Goal: Transaction & Acquisition: Obtain resource

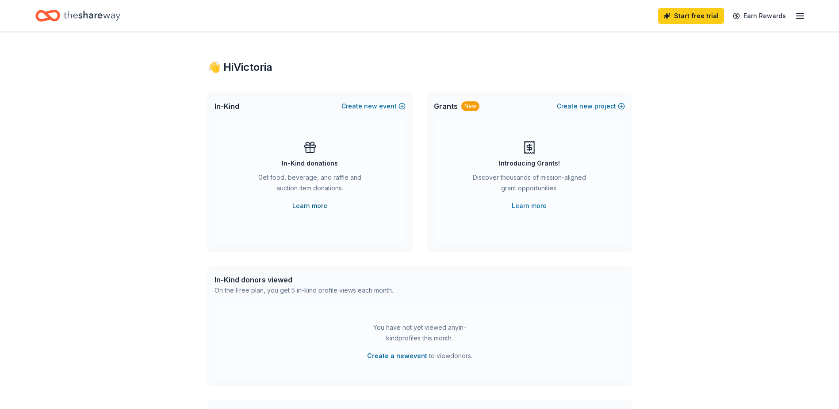
click at [312, 207] on link "Learn more" at bounding box center [309, 205] width 35 height 11
click at [86, 14] on icon "Home" at bounding box center [92, 16] width 57 height 10
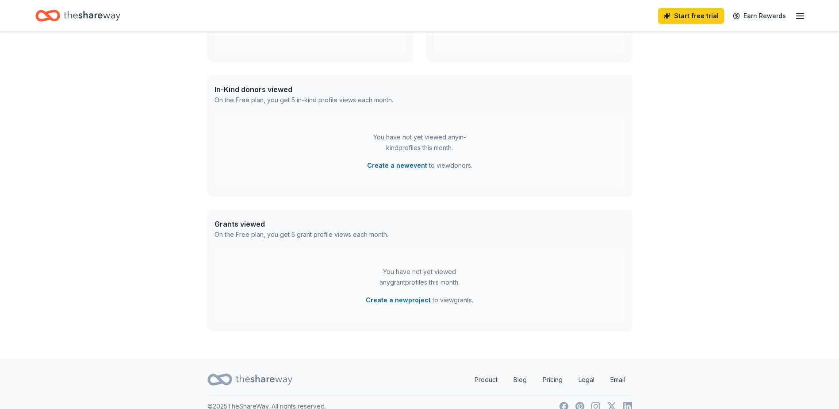
scroll to position [203, 0]
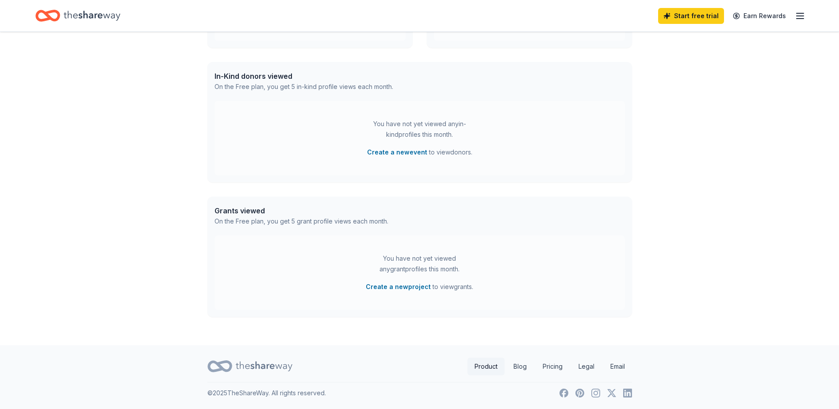
click at [490, 369] on link "Product" at bounding box center [486, 366] width 37 height 18
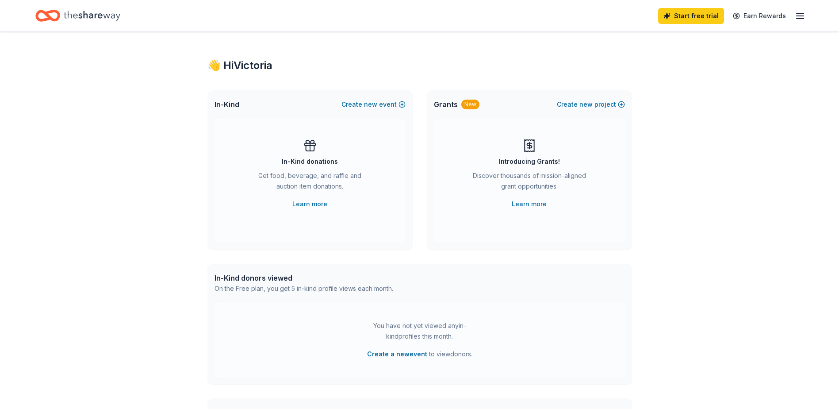
scroll to position [0, 0]
click at [311, 206] on link "Learn more" at bounding box center [309, 205] width 35 height 11
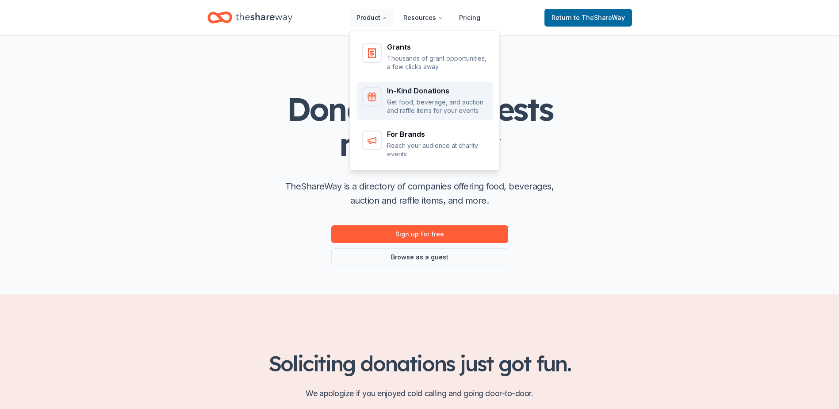
click at [387, 98] on div "In-Kind Donations Get food, beverage, and auction and raffle items for your eve…" at bounding box center [425, 101] width 126 height 28
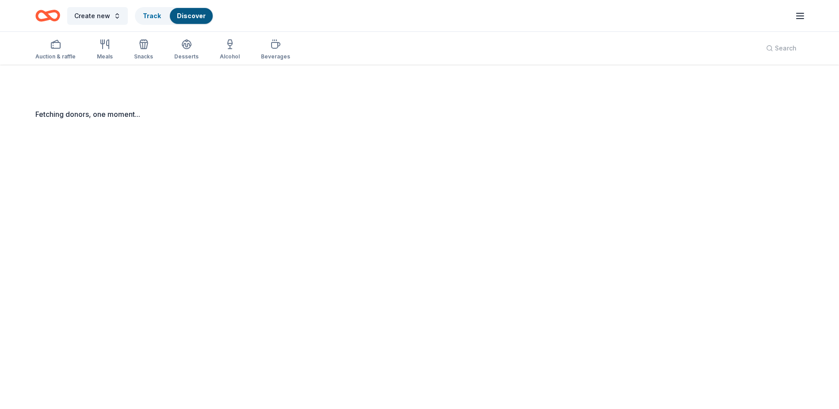
scroll to position [65, 0]
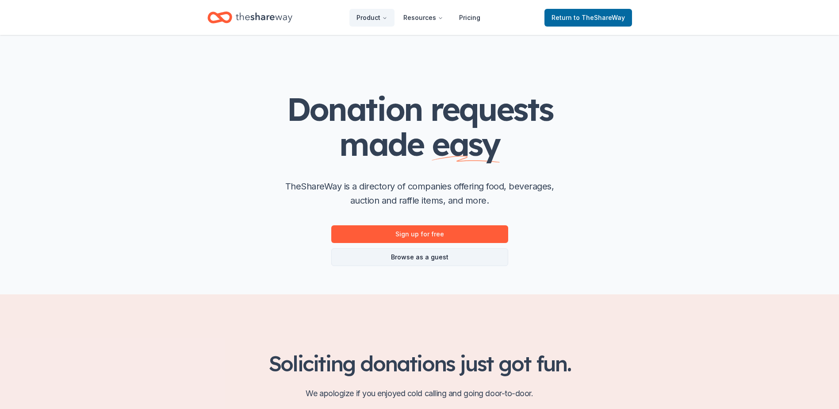
click at [386, 257] on link "Browse as a guest" at bounding box center [419, 257] width 177 height 18
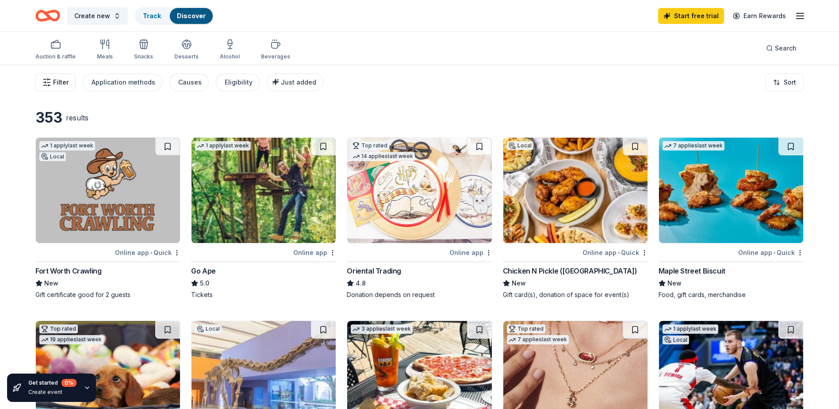
click at [60, 81] on span "Filter" at bounding box center [60, 82] width 15 height 11
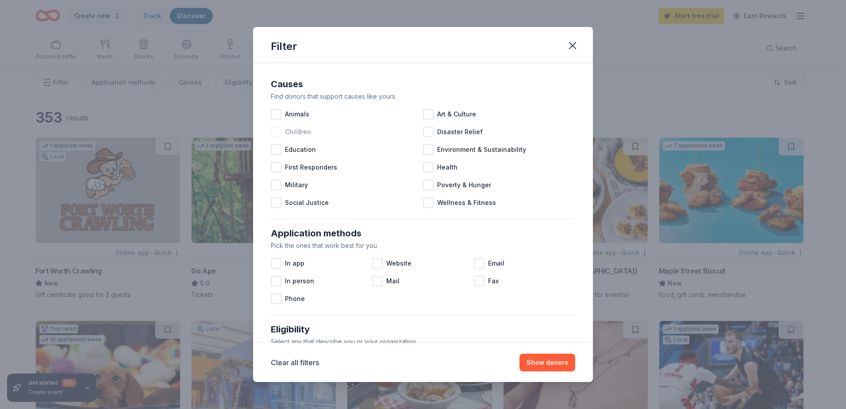
click at [273, 131] on div at bounding box center [276, 131] width 11 height 11
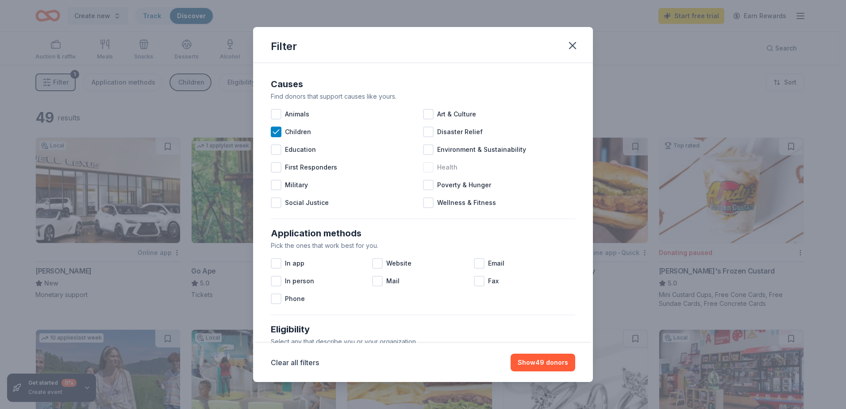
click at [425, 168] on div at bounding box center [428, 167] width 11 height 11
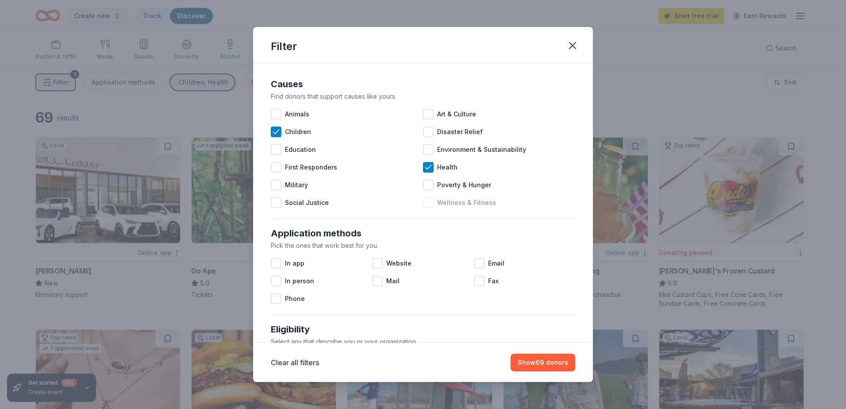
click at [428, 207] on div at bounding box center [428, 202] width 11 height 11
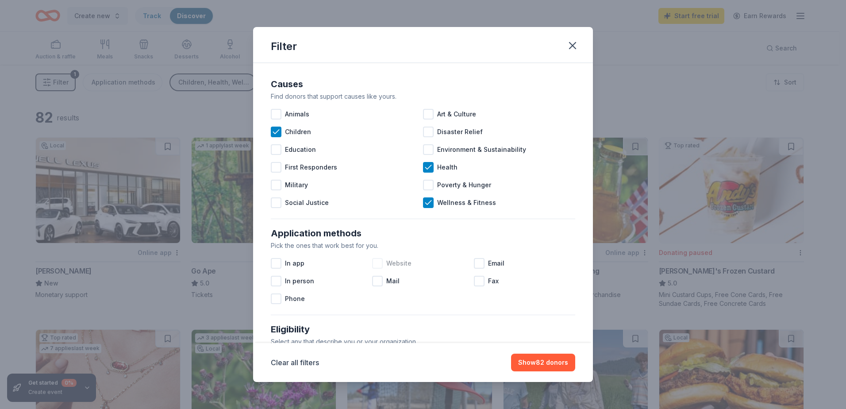
click at [377, 262] on div at bounding box center [377, 263] width 11 height 11
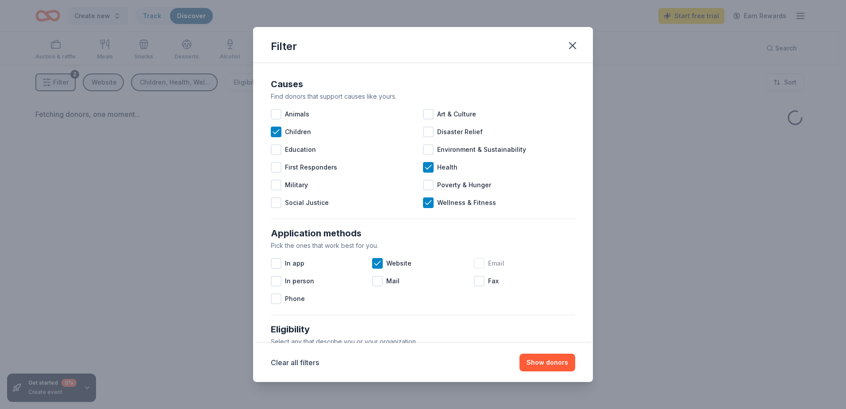
click at [478, 264] on div at bounding box center [479, 263] width 11 height 11
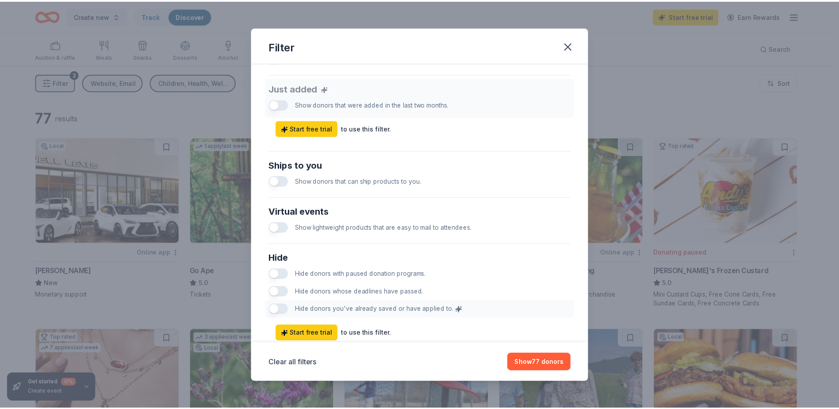
scroll to position [363, 0]
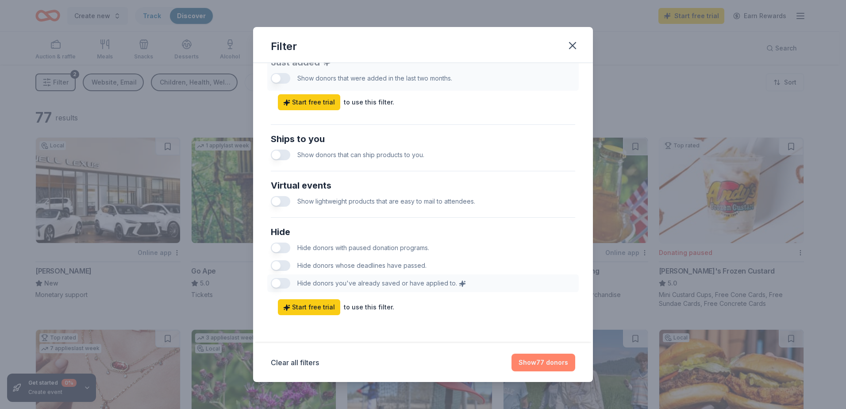
click at [543, 364] on button "Show 77 donors" at bounding box center [543, 362] width 64 height 18
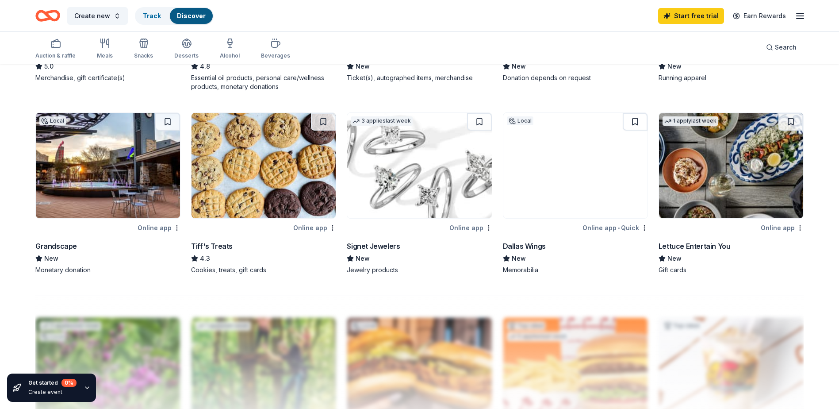
scroll to position [619, 0]
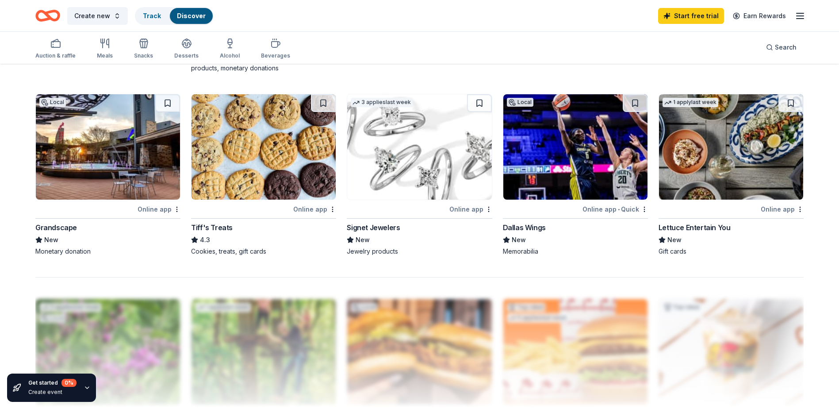
click at [227, 224] on div "Tiff's Treats" at bounding box center [212, 227] width 42 height 11
click at [134, 154] on img at bounding box center [108, 146] width 144 height 105
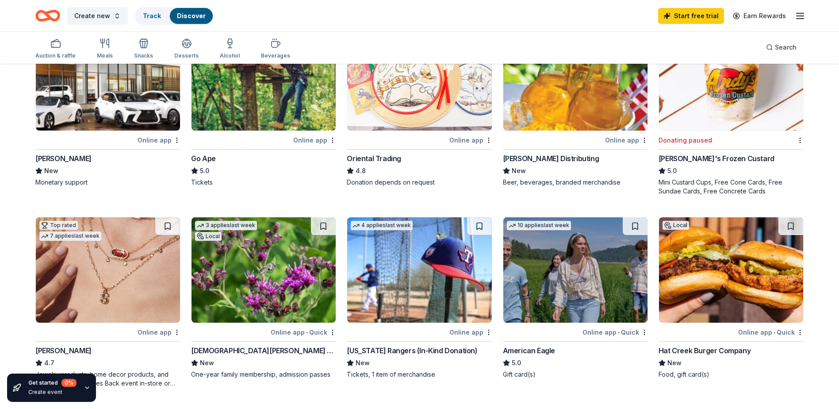
scroll to position [133, 0]
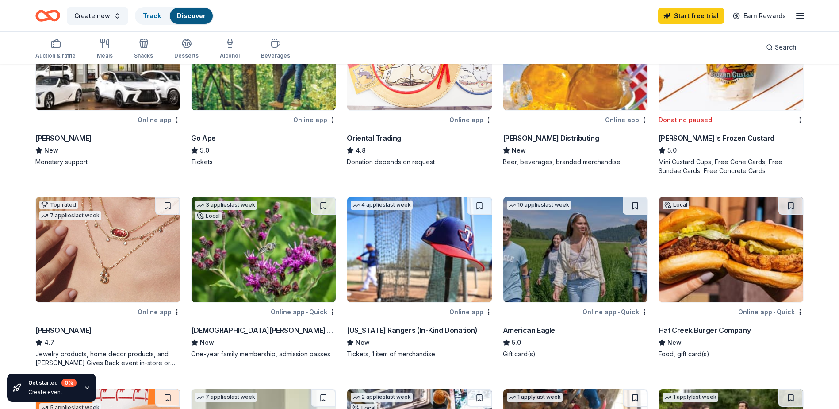
click at [370, 264] on img at bounding box center [419, 249] width 144 height 105
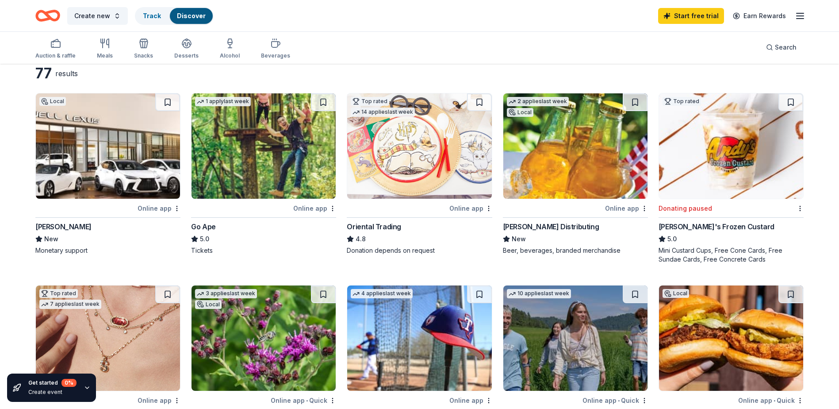
scroll to position [0, 0]
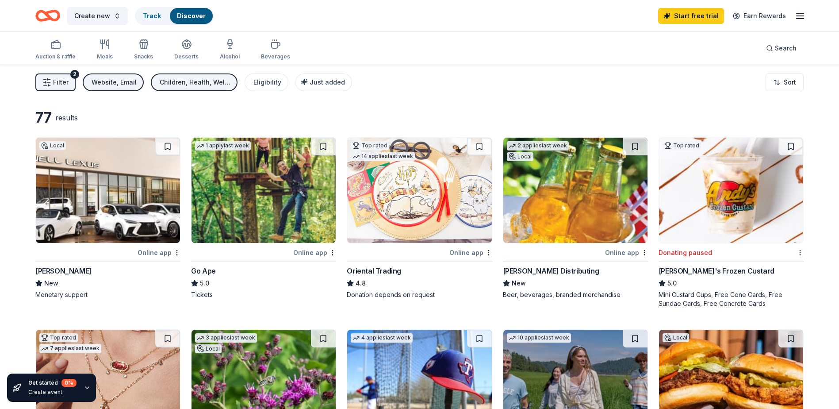
click at [106, 77] on div "Website, Email" at bounding box center [114, 82] width 45 height 11
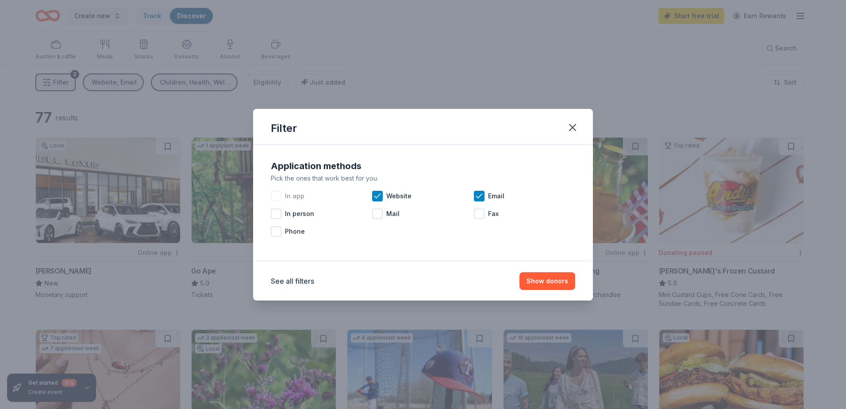
click at [279, 195] on div at bounding box center [276, 196] width 11 height 11
click at [544, 283] on button "Show 78 donors" at bounding box center [543, 281] width 64 height 18
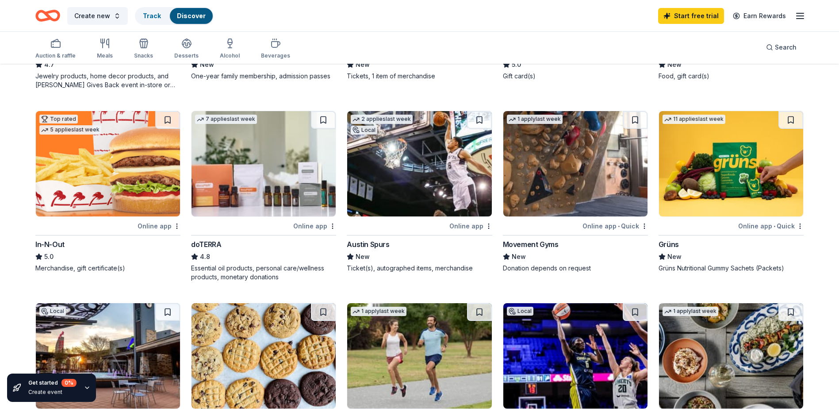
scroll to position [442, 0]
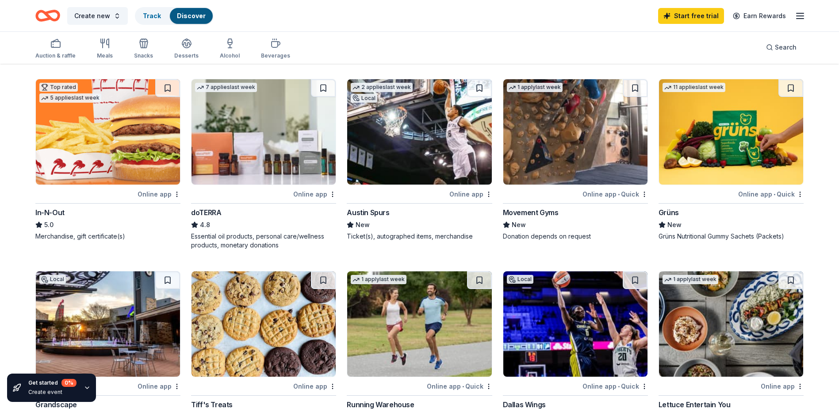
click at [714, 132] on img at bounding box center [731, 131] width 144 height 105
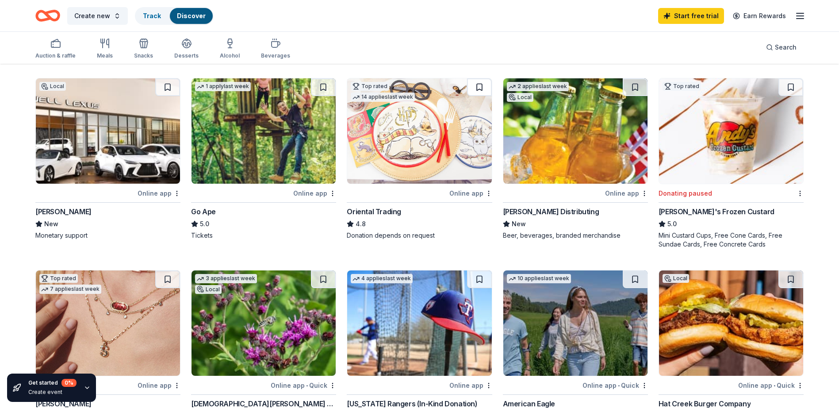
scroll to position [0, 0]
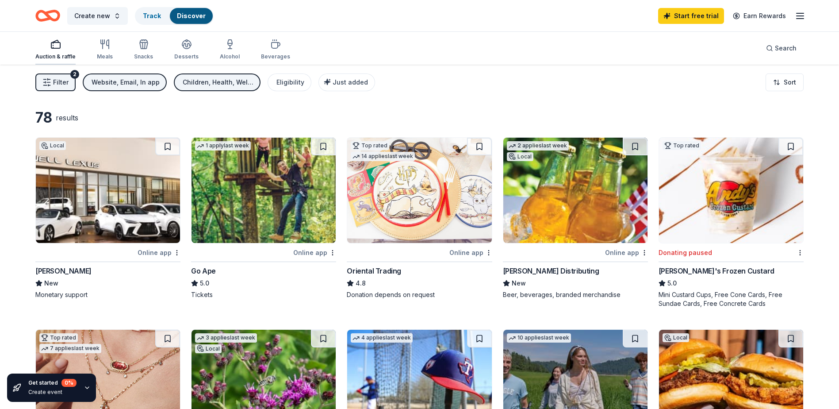
click at [68, 56] on div "Auction & raffle" at bounding box center [55, 56] width 40 height 7
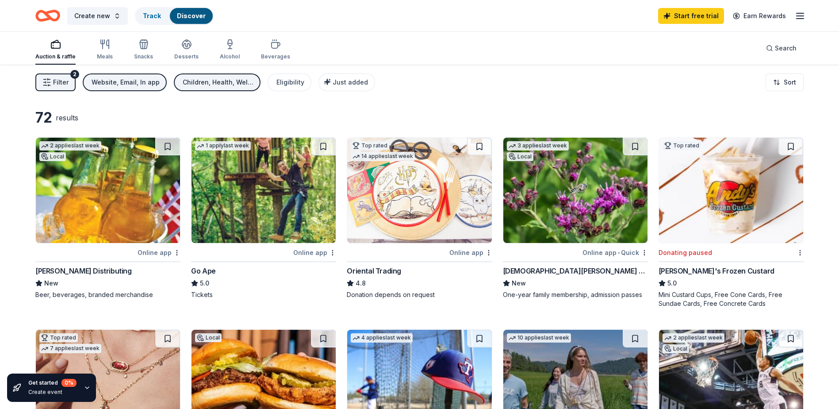
click at [235, 78] on div "Children, Health, Wellness & Fitness" at bounding box center [218, 82] width 71 height 11
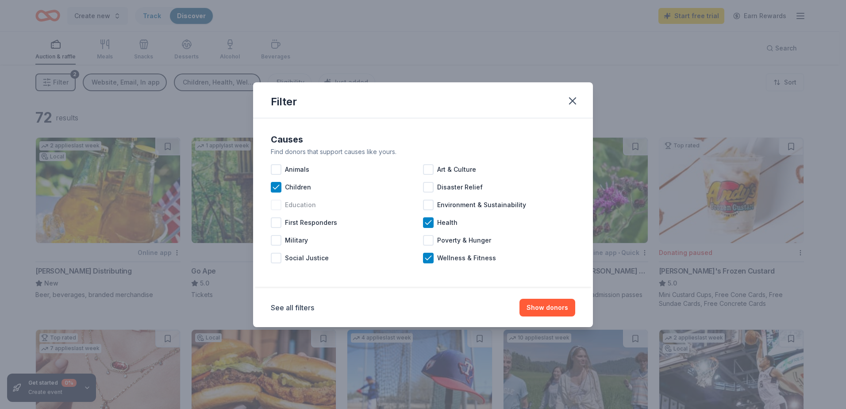
click at [277, 206] on div at bounding box center [276, 204] width 11 height 11
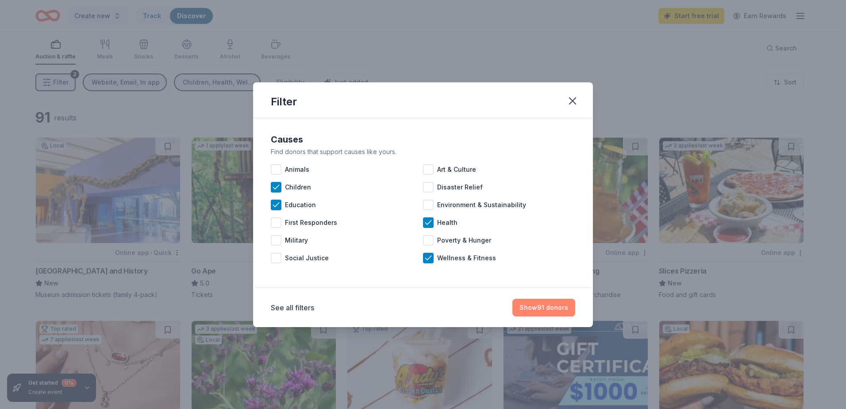
click at [530, 303] on button "Show 91 donors" at bounding box center [543, 308] width 63 height 18
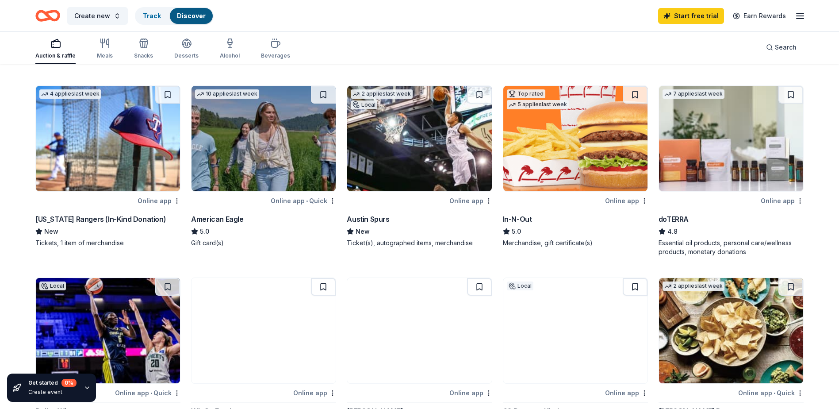
scroll to position [442, 0]
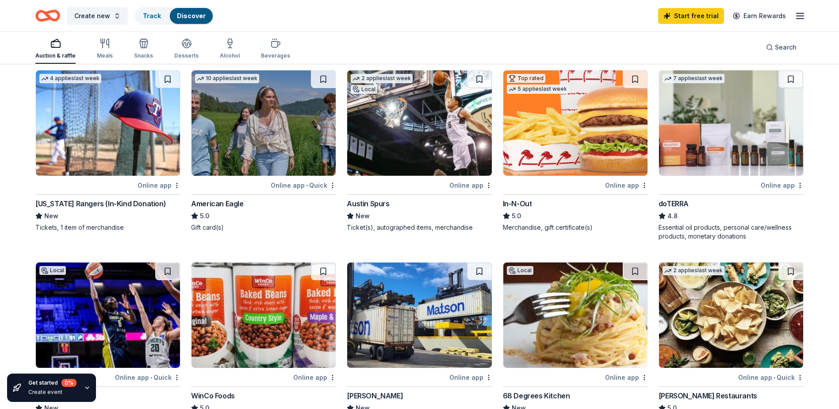
click at [386, 204] on div "Austin Spurs" at bounding box center [368, 203] width 42 height 11
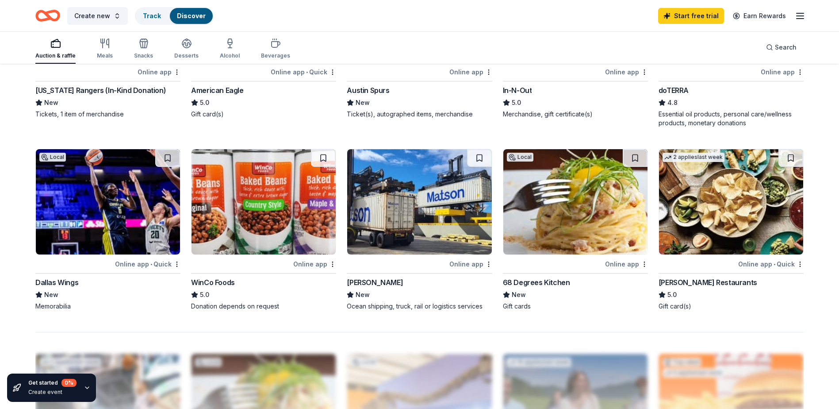
scroll to position [575, 0]
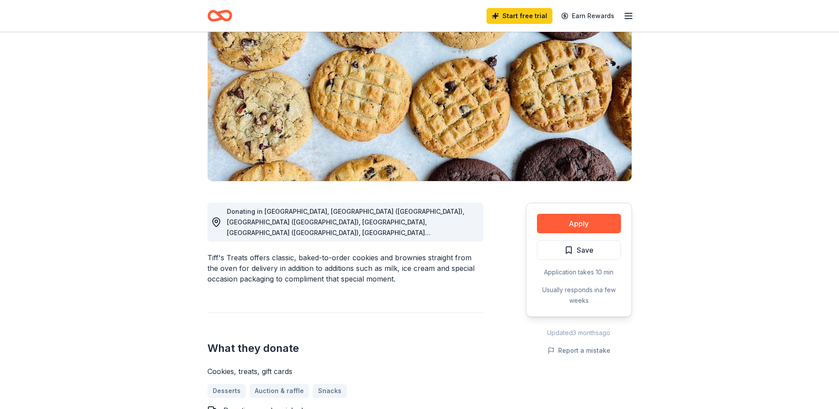
scroll to position [88, 0]
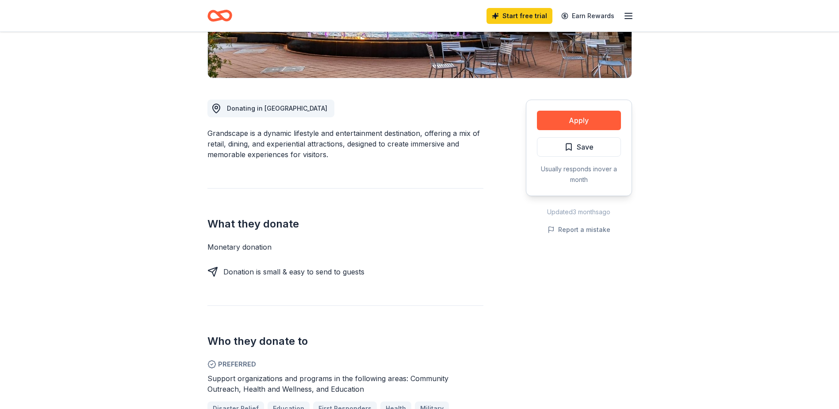
scroll to position [177, 0]
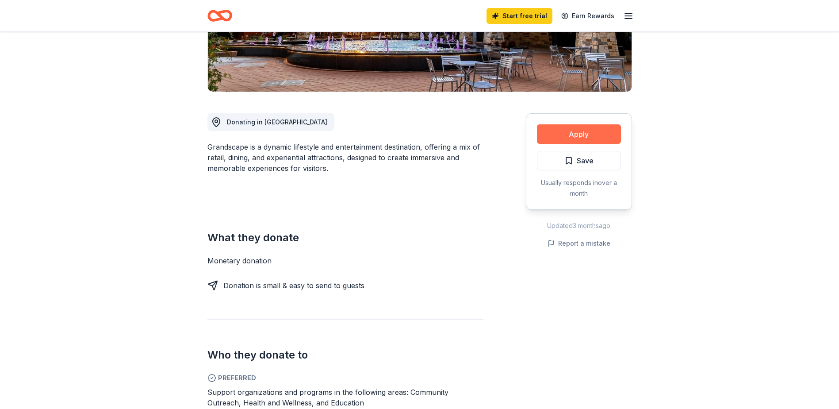
click at [568, 126] on button "Apply" at bounding box center [579, 133] width 84 height 19
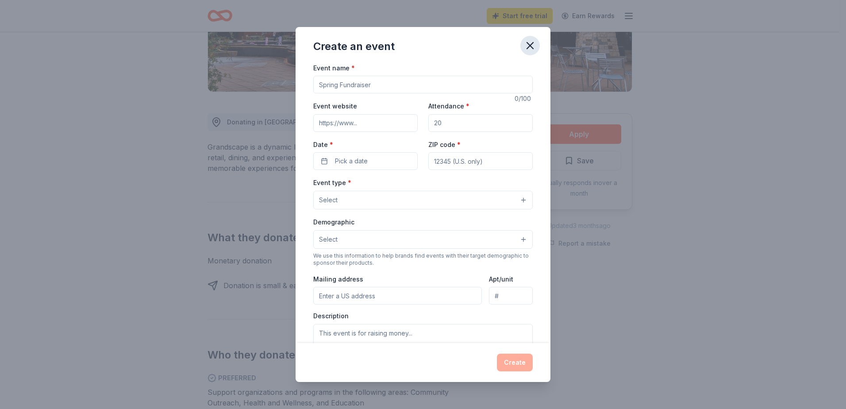
click at [526, 48] on icon "button" at bounding box center [530, 45] width 12 height 12
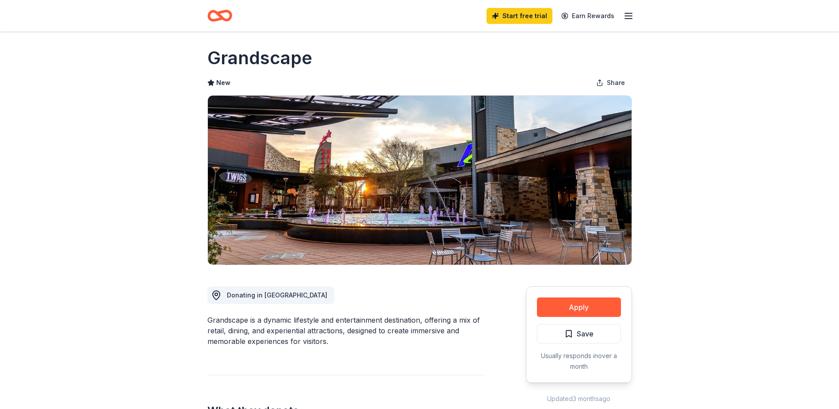
scroll to position [0, 0]
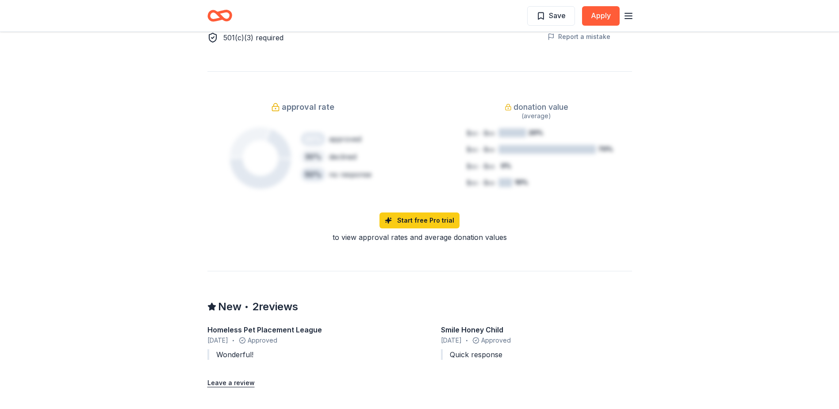
scroll to position [619, 0]
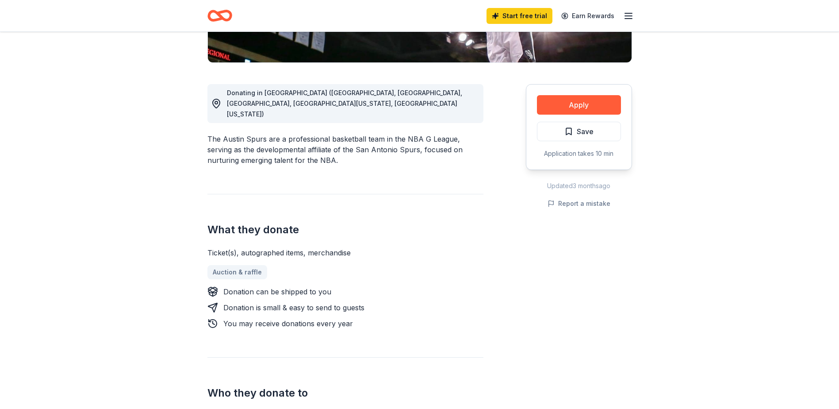
scroll to position [265, 0]
